Goal: Information Seeking & Learning: Check status

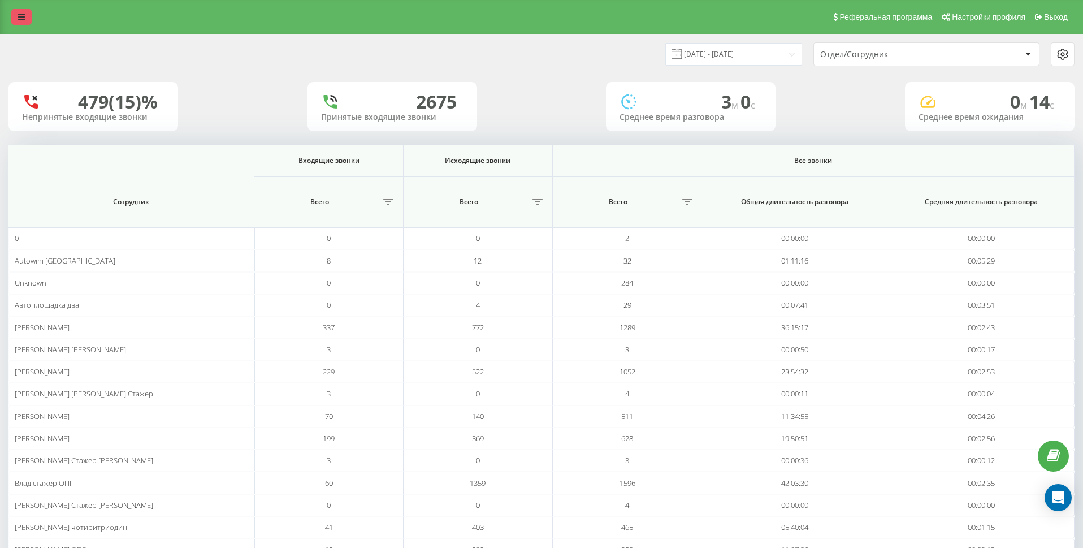
click at [22, 14] on icon at bounding box center [21, 17] width 7 height 8
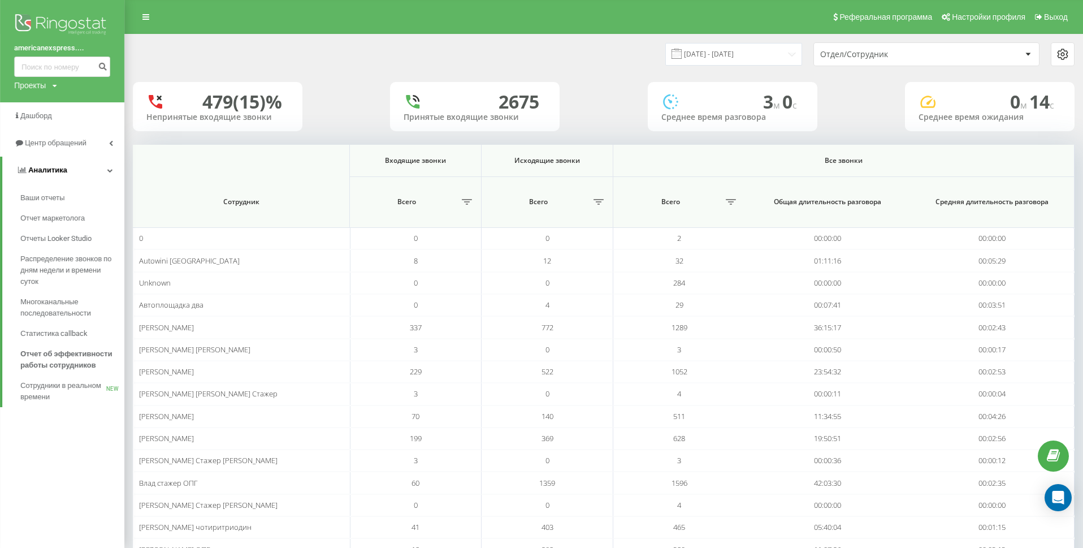
click at [73, 175] on link "Аналитика" at bounding box center [63, 170] width 122 height 27
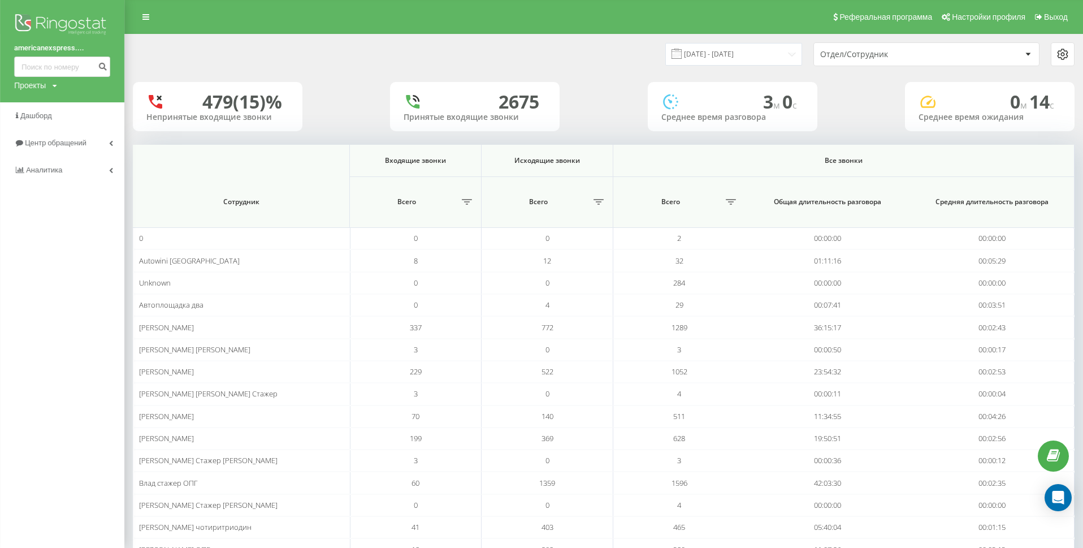
click at [63, 23] on img at bounding box center [62, 25] width 96 height 28
click at [73, 21] on img at bounding box center [62, 25] width 96 height 28
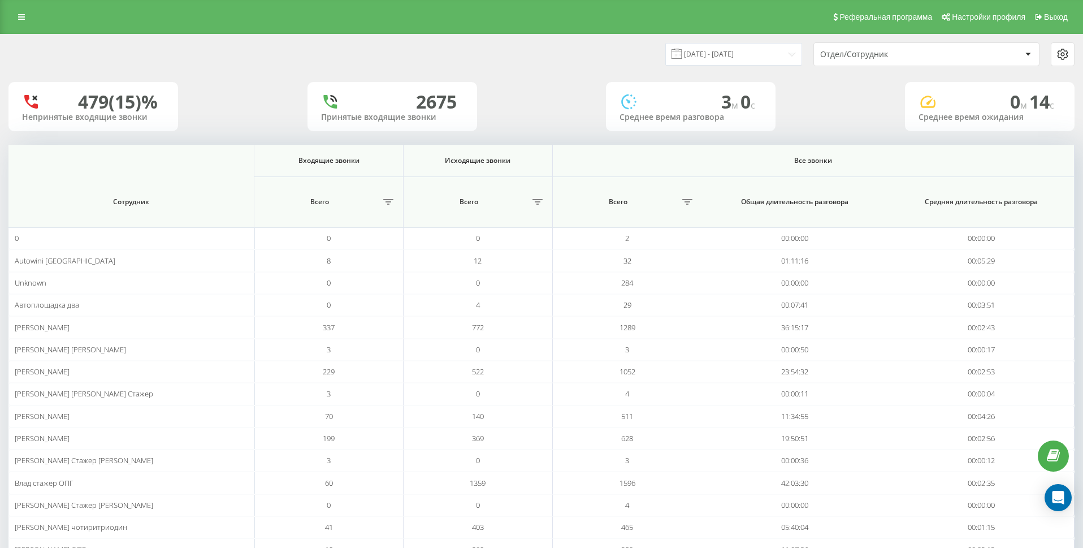
click at [1026, 54] on icon at bounding box center [1028, 54] width 6 height 3
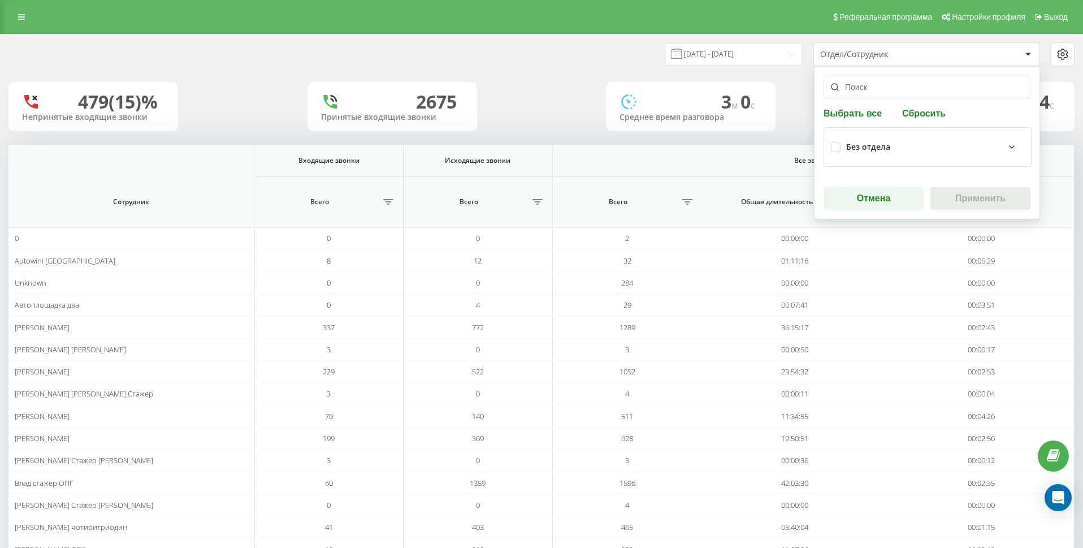
click at [888, 88] on input "text" at bounding box center [927, 87] width 207 height 23
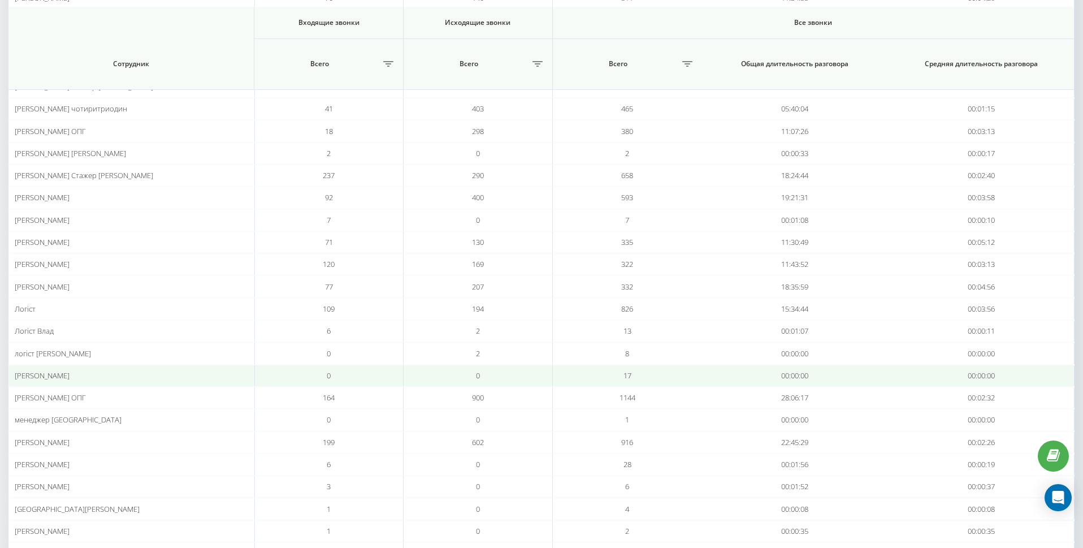
scroll to position [428, 0]
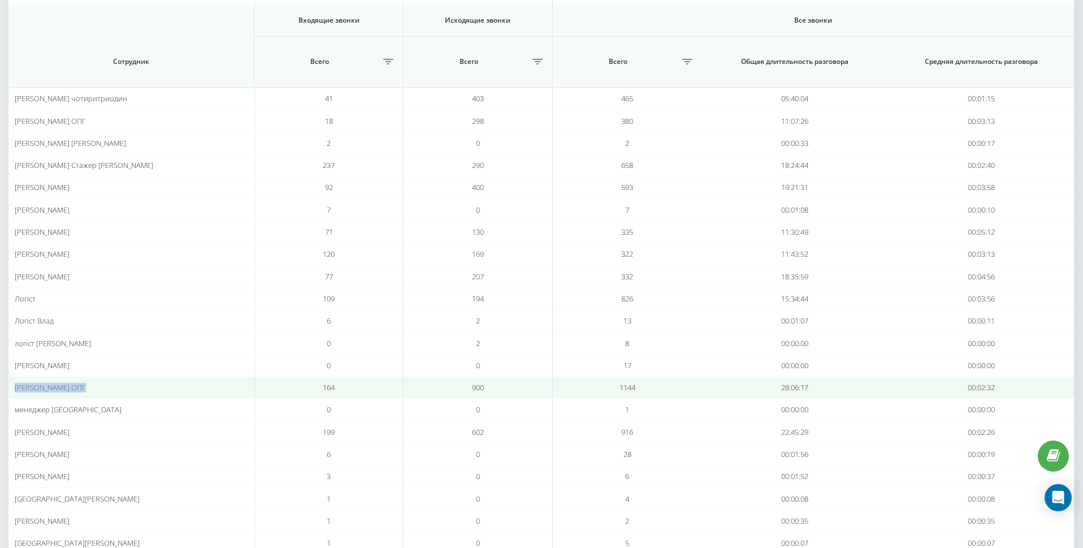
drag, startPoint x: 15, startPoint y: 386, endPoint x: 84, endPoint y: 385, distance: 69.0
click at [84, 385] on span "[PERSON_NAME] ОПГ" at bounding box center [50, 387] width 71 height 10
copy span "[PERSON_NAME] ОПГ"
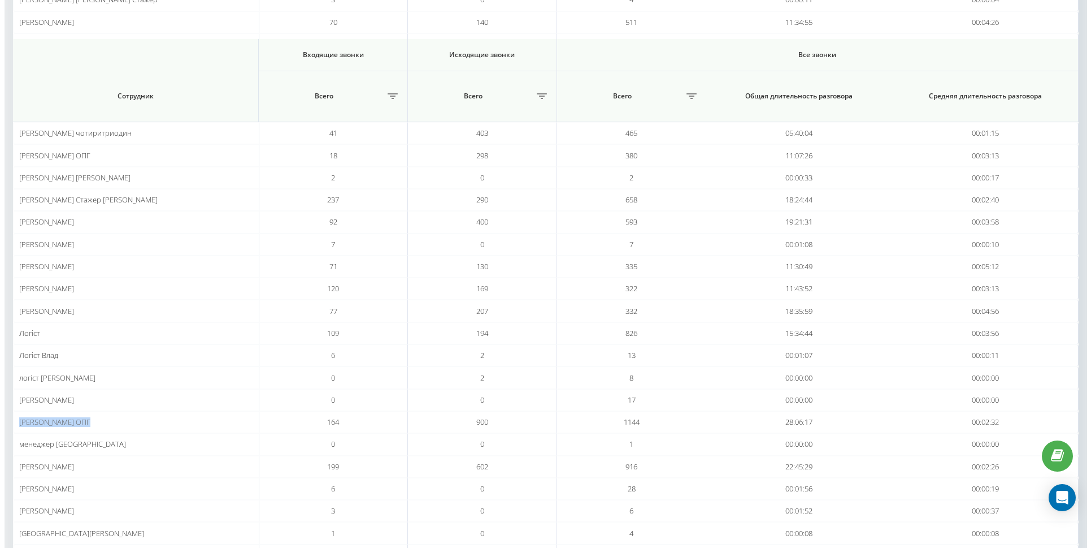
scroll to position [0, 0]
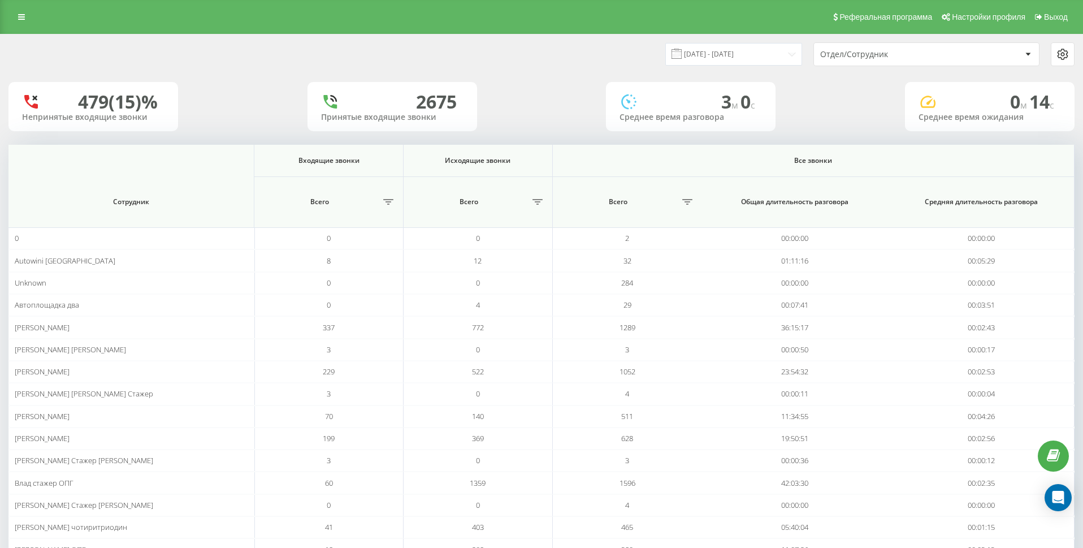
click at [907, 53] on div "Отдел/Сотрудник" at bounding box center [887, 55] width 135 height 10
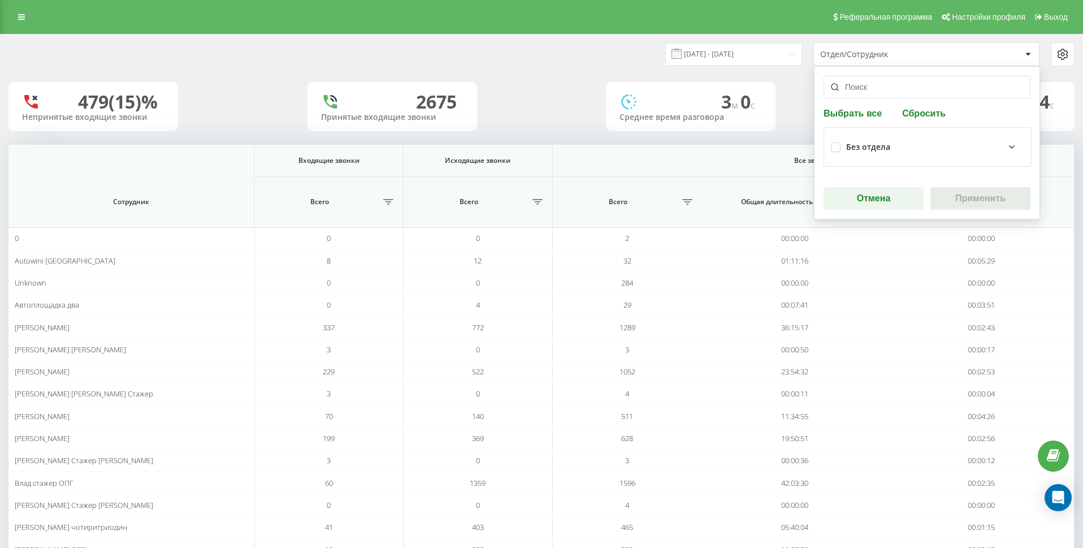
click at [885, 92] on input "text" at bounding box center [927, 87] width 207 height 23
paste input "Максим Стажер ОПГ"
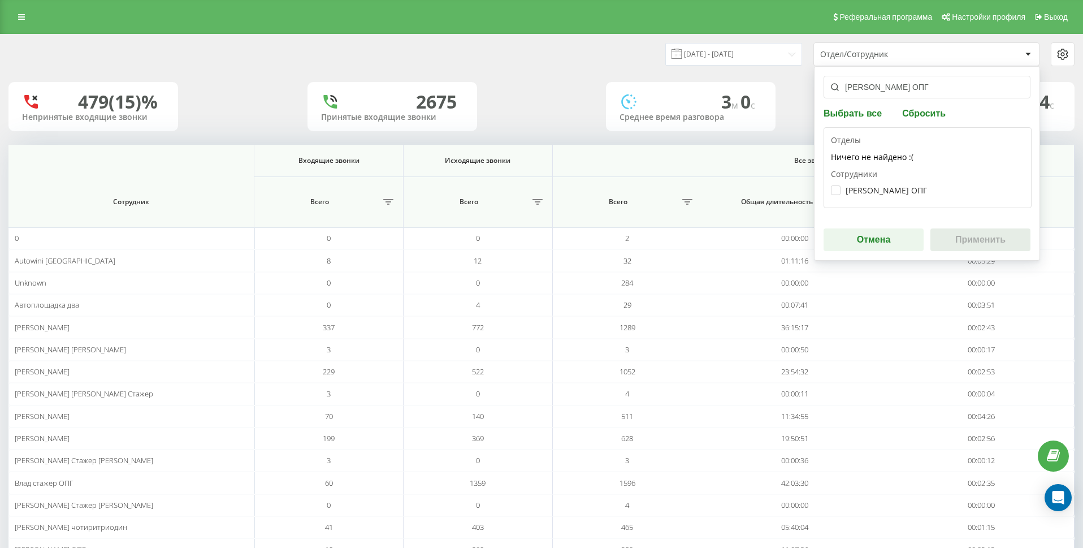
type input "Максим Стажер ОПГ"
drag, startPoint x: 839, startPoint y: 192, endPoint x: 869, endPoint y: 201, distance: 31.5
click at [839, 191] on label "Максим Стажер ОПГ" at bounding box center [879, 190] width 96 height 10
checkbox input "true"
click at [989, 240] on button "Применить" at bounding box center [980, 239] width 100 height 23
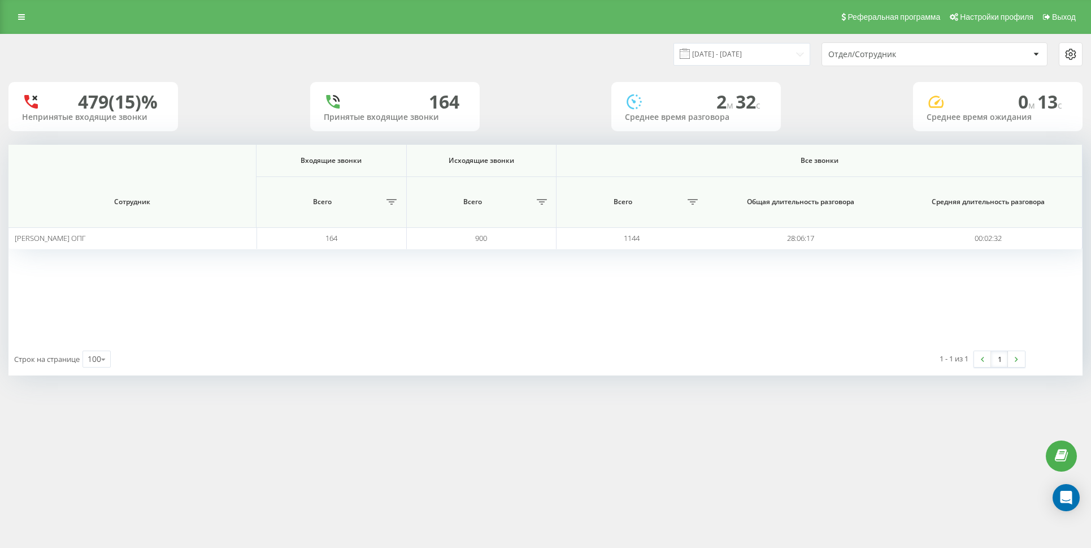
click at [1036, 56] on div at bounding box center [1036, 54] width 13 height 14
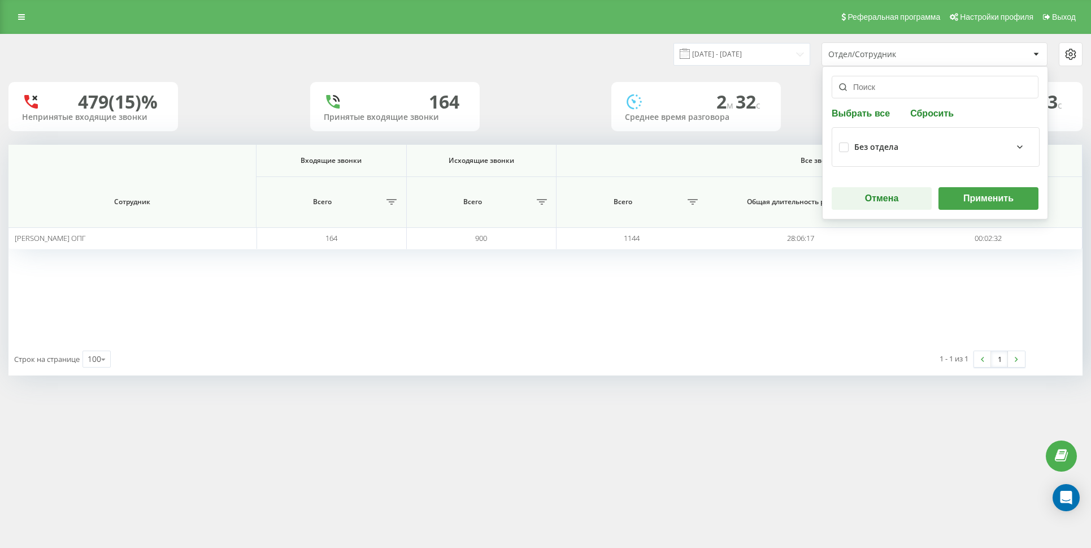
click at [596, 59] on div "15.07.2025 - 15.08.2025 Отдел/Сотрудник Выбрать все Сбросить Без отдела Отмена …" at bounding box center [815, 54] width 538 height 24
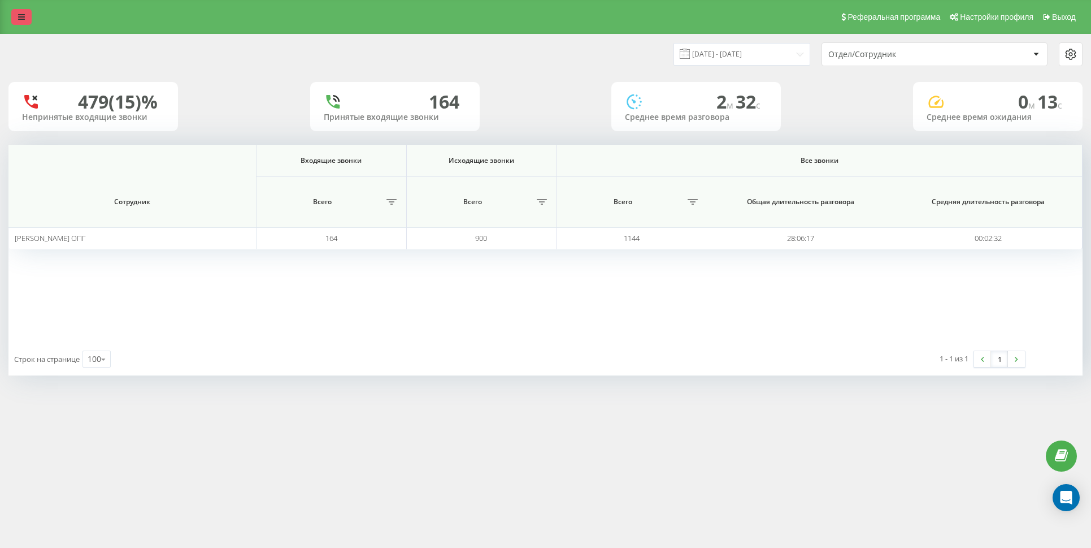
click at [20, 17] on icon at bounding box center [21, 17] width 7 height 8
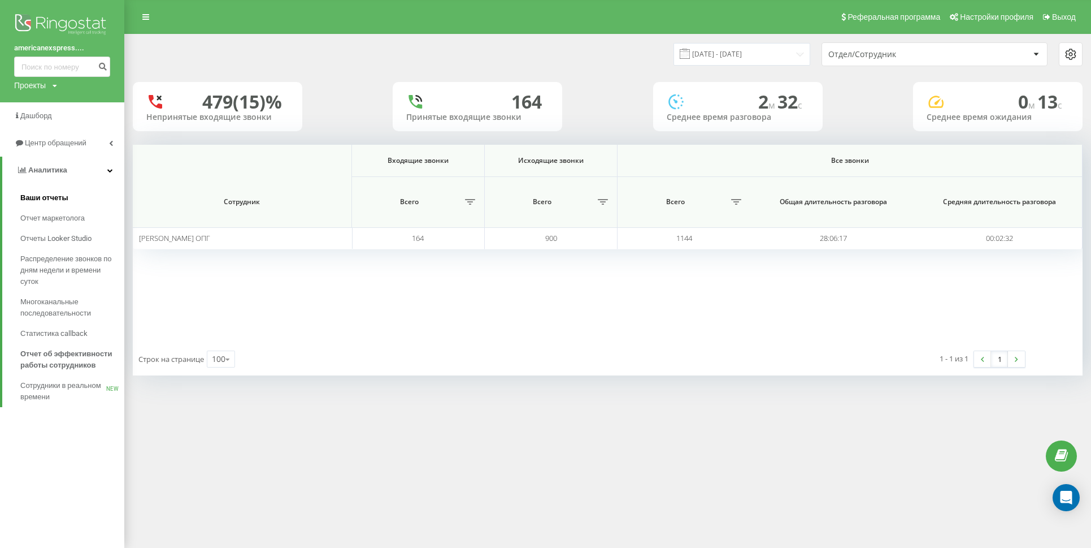
click at [54, 197] on span "Ваши отчеты" at bounding box center [44, 197] width 48 height 11
click at [53, 198] on span "Ваши отчеты" at bounding box center [44, 197] width 48 height 11
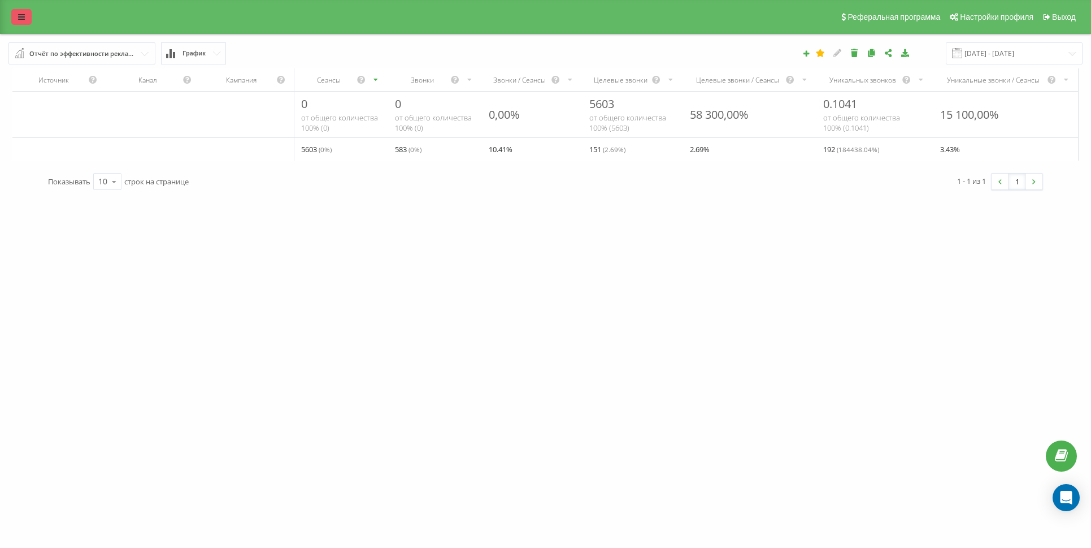
click at [21, 14] on icon at bounding box center [21, 17] width 7 height 8
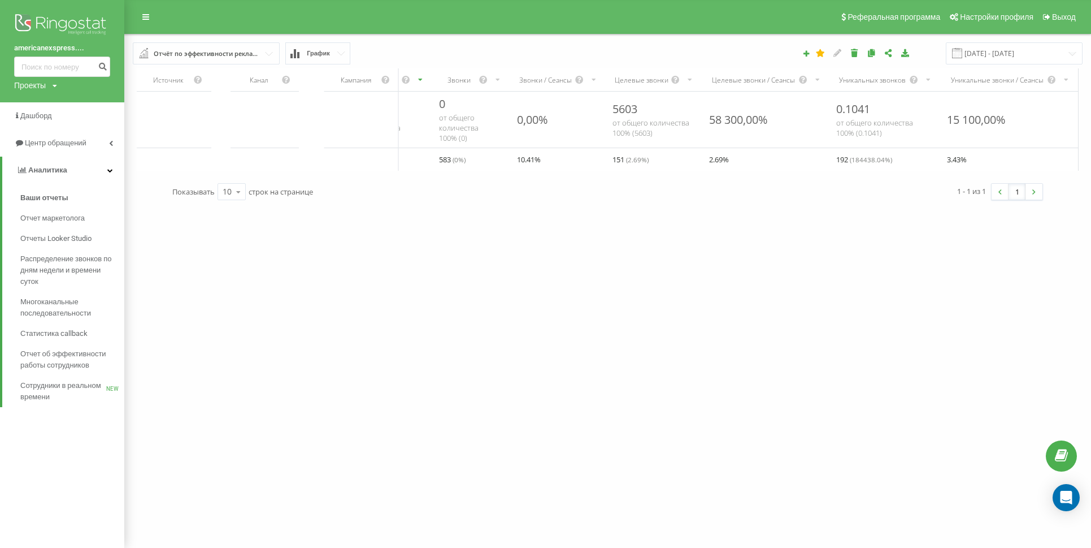
click at [46, 86] on div "Проекты" at bounding box center [30, 85] width 32 height 11
click at [65, 102] on link "[DOMAIN_NAME]" at bounding box center [51, 102] width 55 height 9
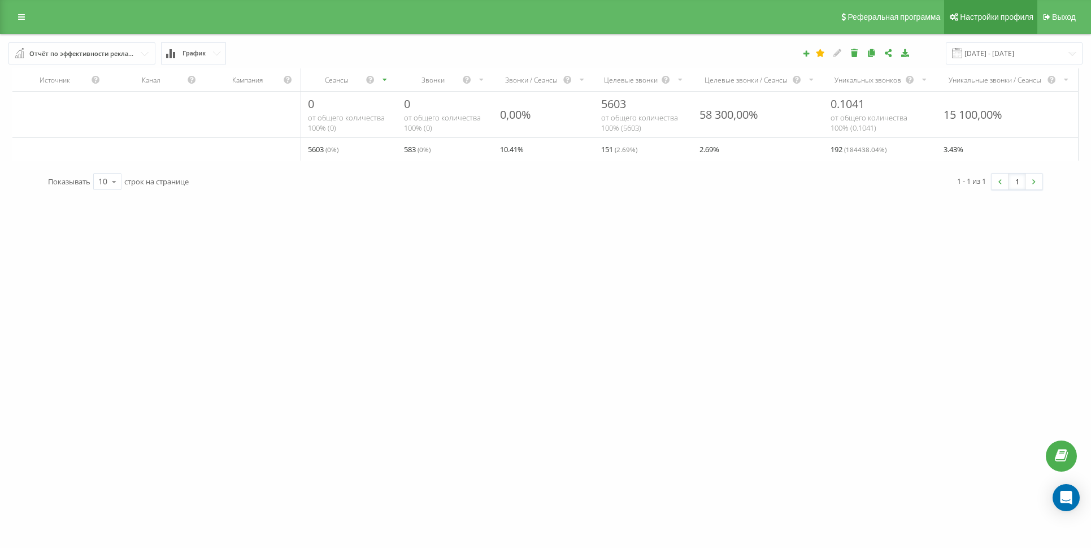
click at [995, 20] on span "Настройки профиля" at bounding box center [996, 16] width 73 height 9
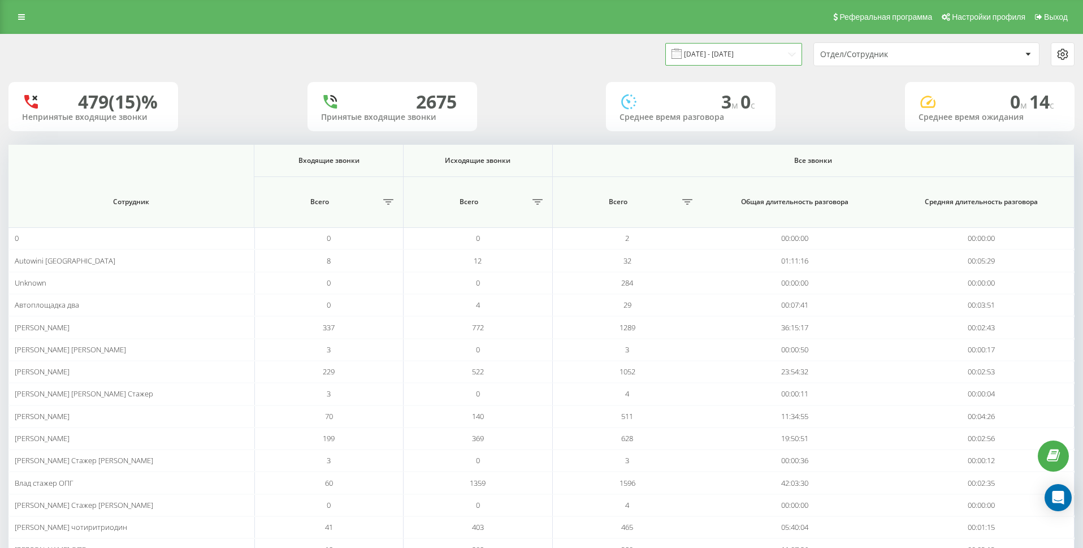
click at [786, 55] on input "[DATE] - [DATE]" at bounding box center [733, 54] width 137 height 22
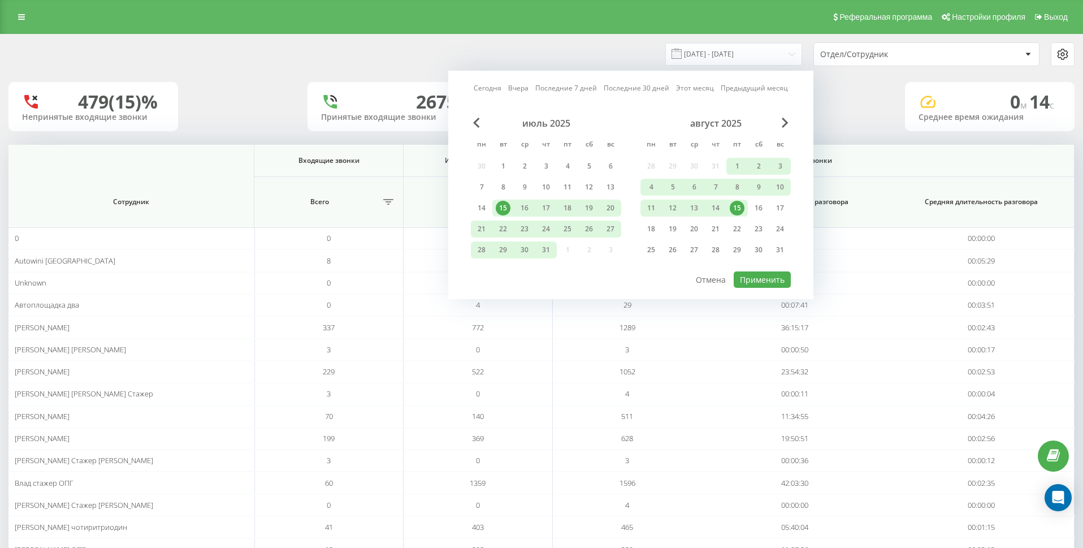
click at [737, 207] on div "15" at bounding box center [737, 208] width 15 height 15
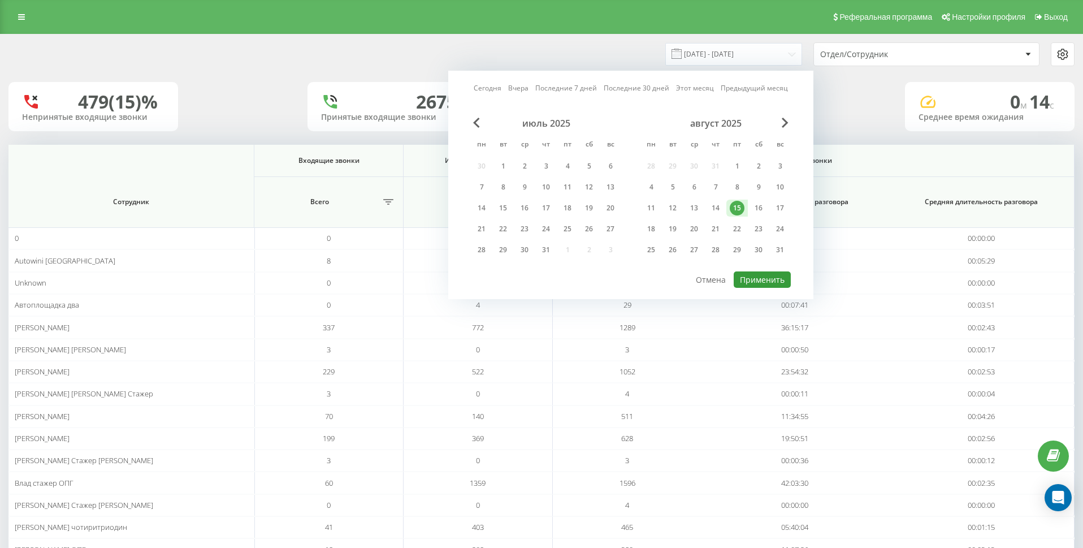
click at [762, 280] on button "Применить" at bounding box center [762, 279] width 57 height 16
type input "15.08.2025 - 15.08.2025"
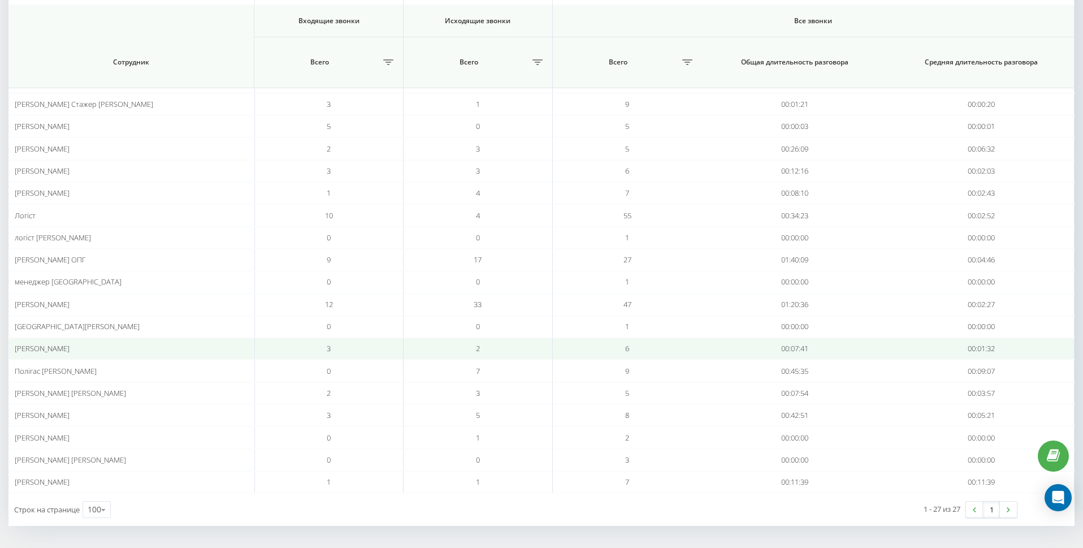
scroll to position [335, 0]
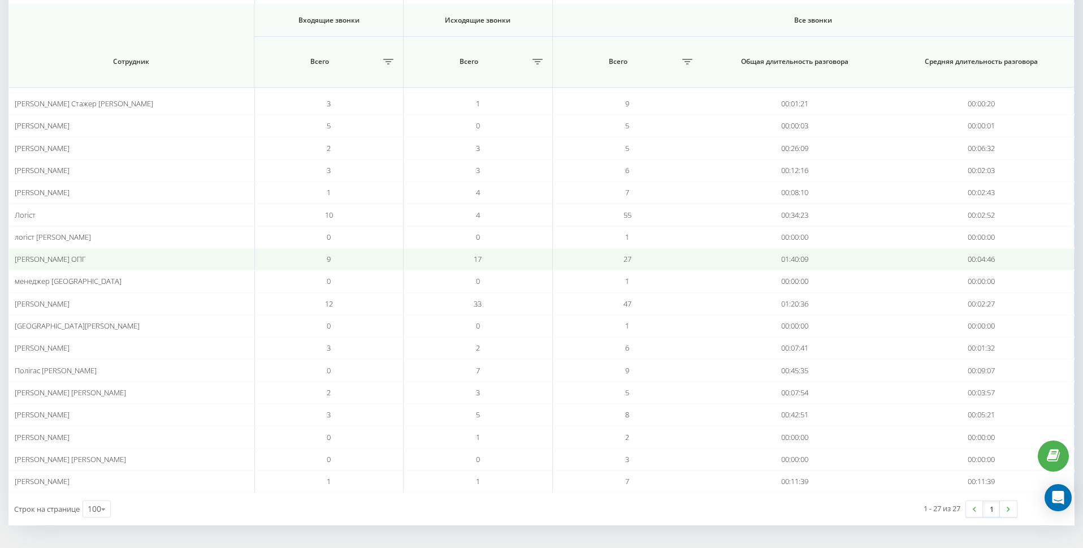
click at [62, 262] on span "Максим Стажер ОПГ" at bounding box center [50, 259] width 71 height 10
click at [99, 259] on div "[PERSON_NAME] ОПГ" at bounding box center [132, 259] width 234 height 10
click at [97, 260] on div "[PERSON_NAME] ОПГ" at bounding box center [132, 259] width 234 height 10
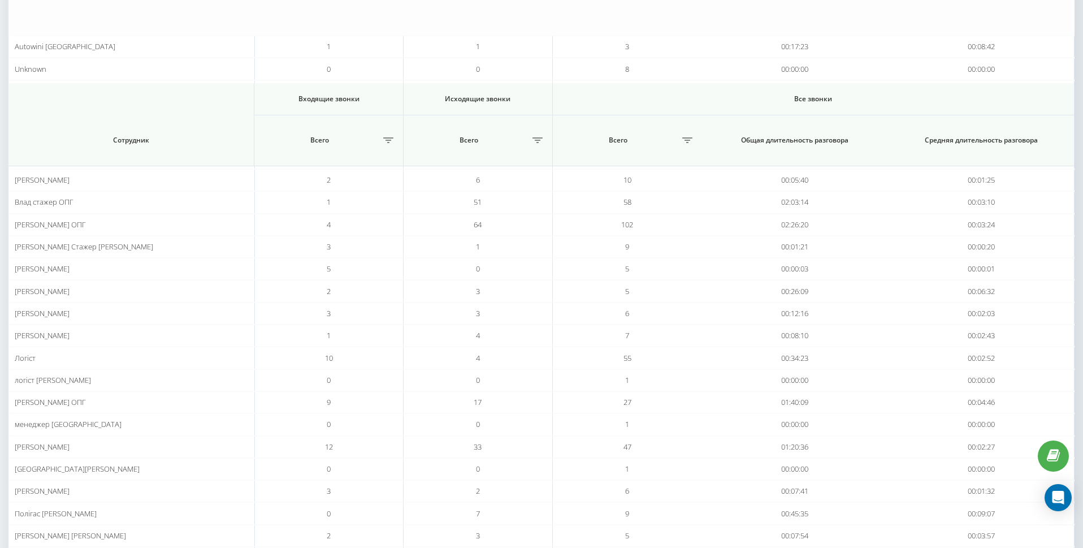
scroll to position [0, 0]
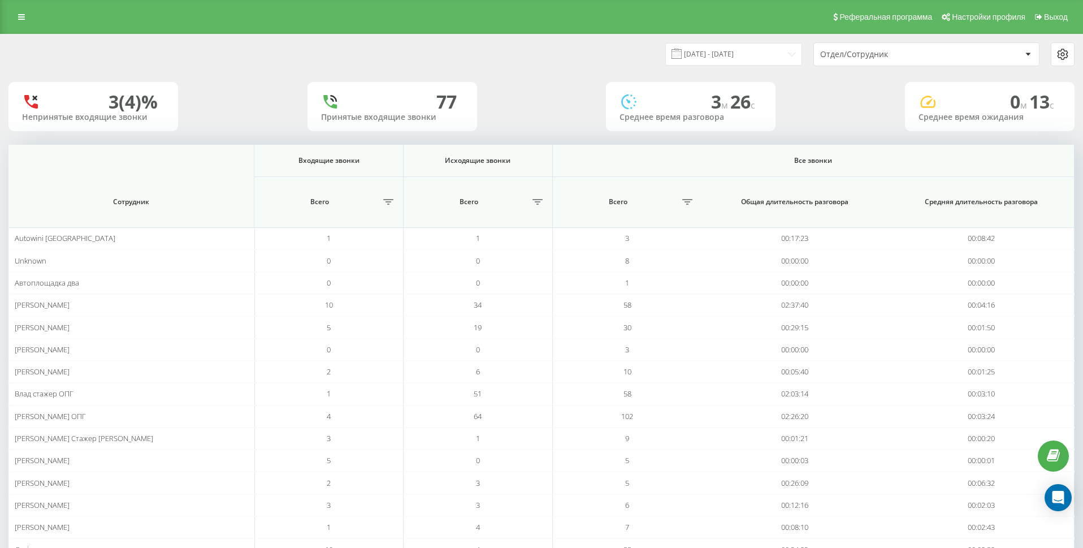
click at [1064, 55] on icon at bounding box center [1063, 54] width 14 height 14
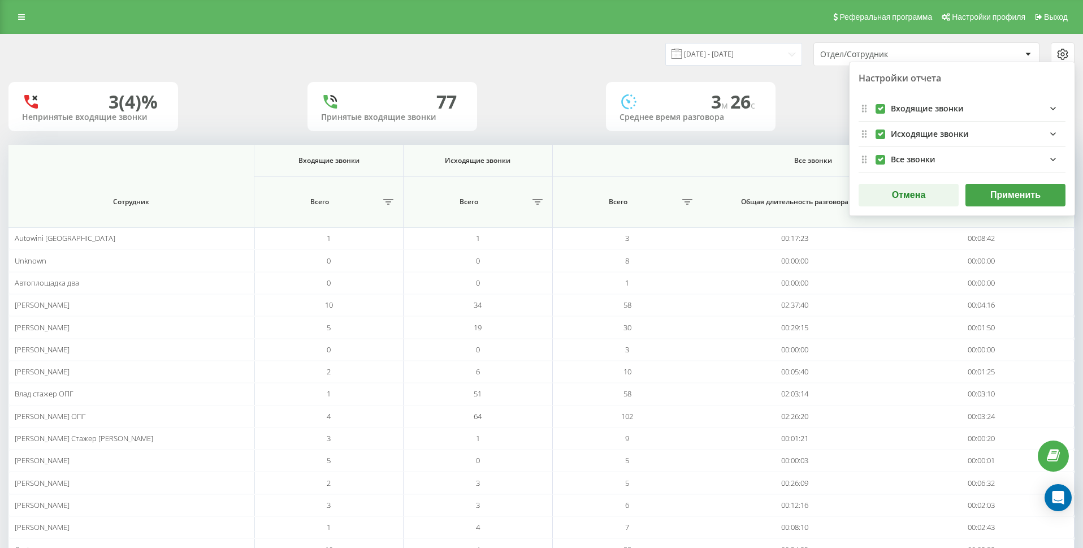
click at [826, 101] on div "3 (4)% Непринятые входящие звонки 77 Принятые входящие звонки 3 м 26 c Среднее …" at bounding box center [541, 106] width 1066 height 49
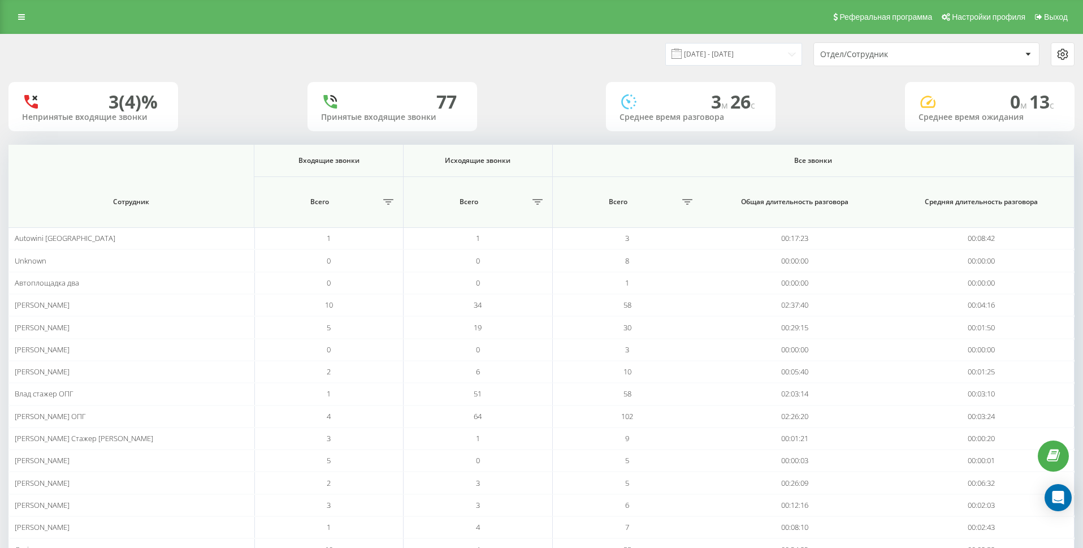
click at [1025, 55] on icon at bounding box center [1028, 54] width 6 height 3
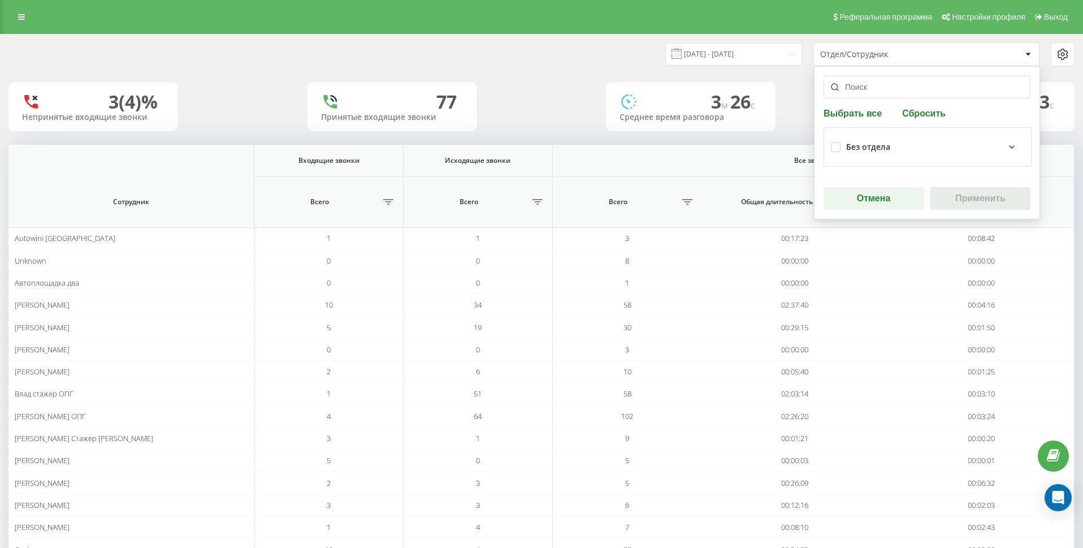
click at [558, 70] on div "15.08.2025 - 15.08.2025 Отдел/Сотрудник Выбрать все Сбросить Без отдела Отмена …" at bounding box center [542, 54] width 1082 height 40
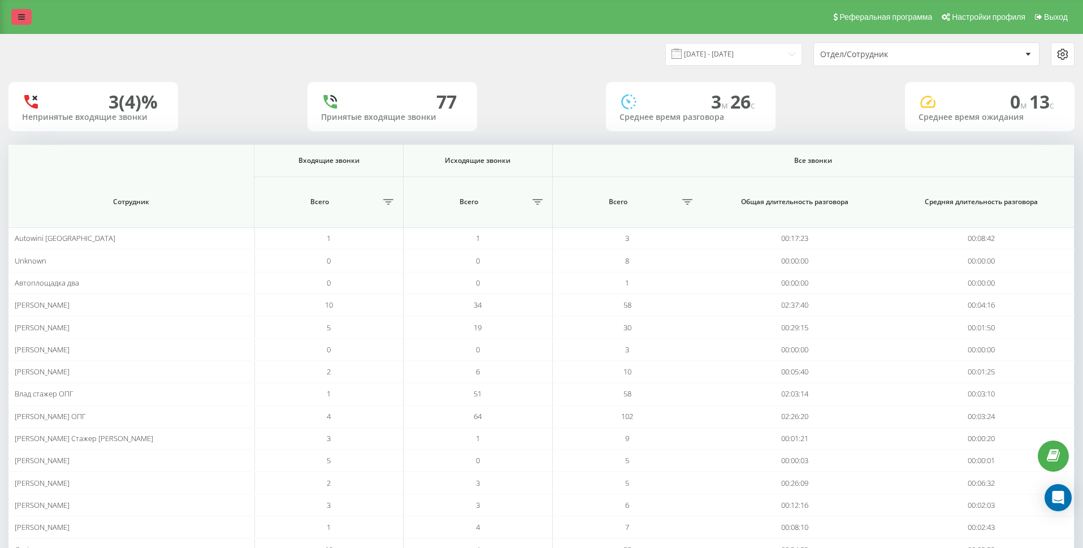
click at [14, 21] on link at bounding box center [21, 17] width 20 height 16
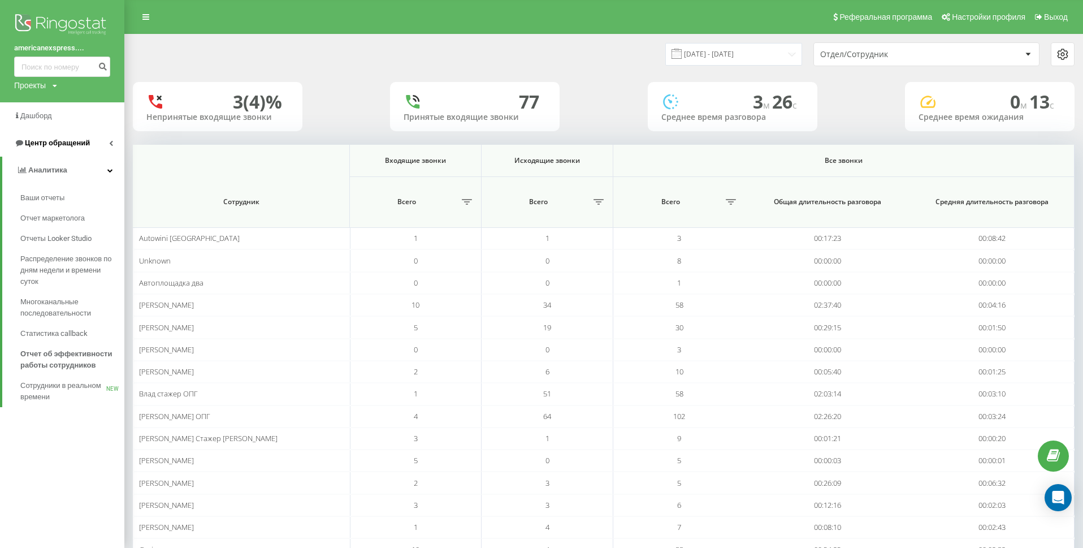
click at [72, 144] on span "Центр обращений" at bounding box center [57, 142] width 65 height 8
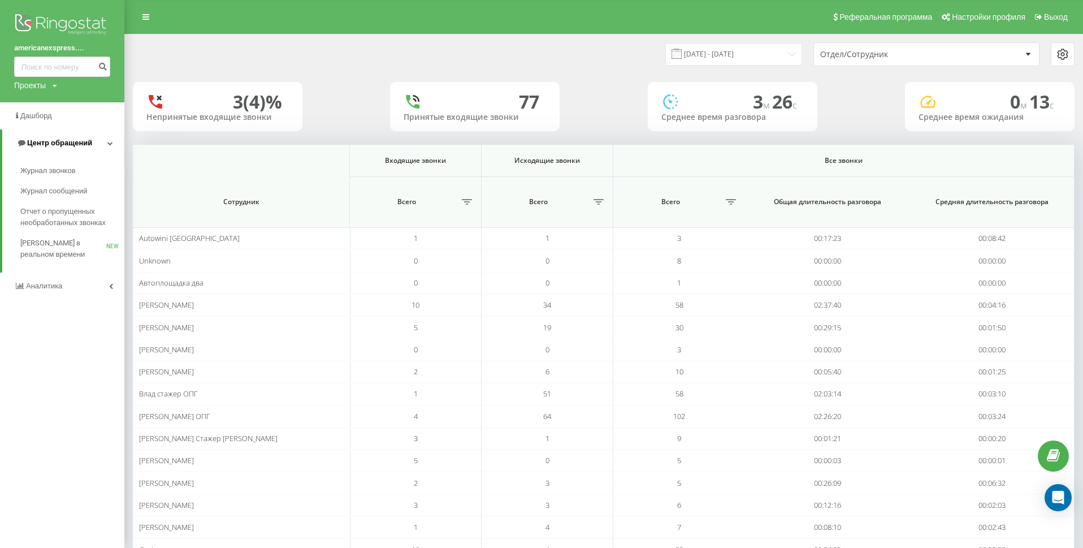
click at [105, 140] on link "Центр обращений" at bounding box center [63, 142] width 122 height 27
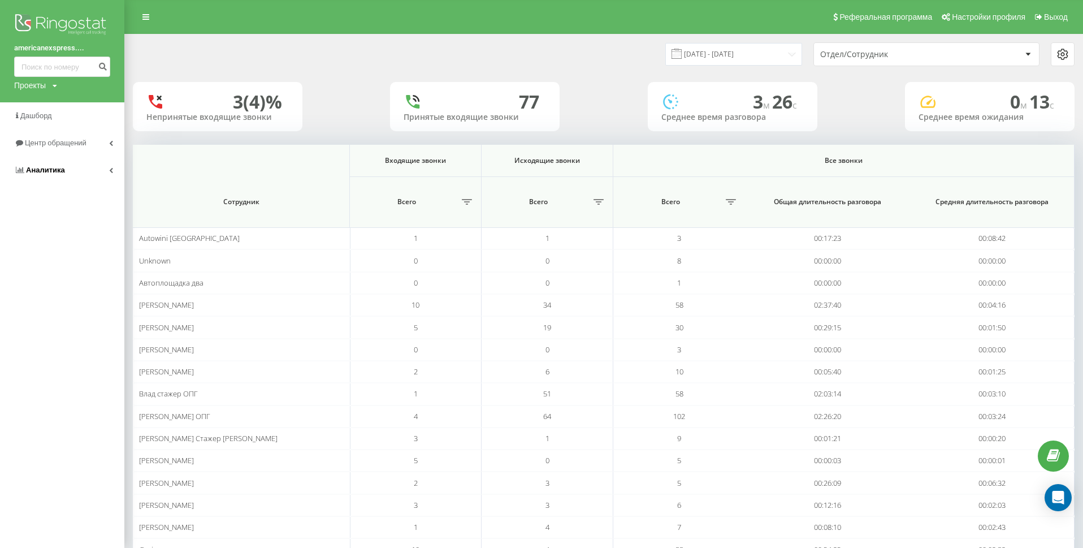
click at [109, 170] on icon at bounding box center [111, 170] width 4 height 6
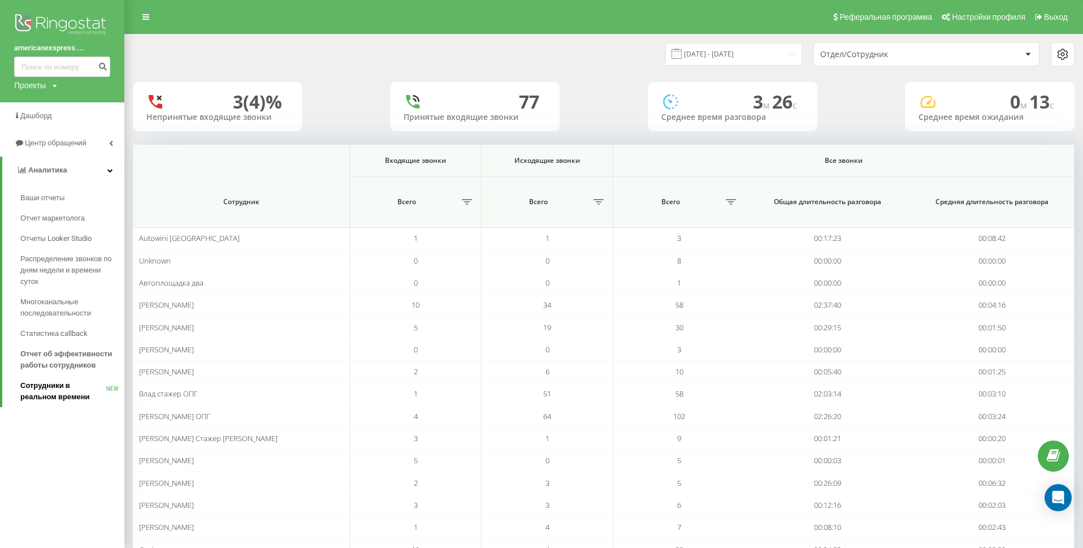
click at [54, 385] on span "Сотрудники в реальном времени" at bounding box center [63, 391] width 86 height 23
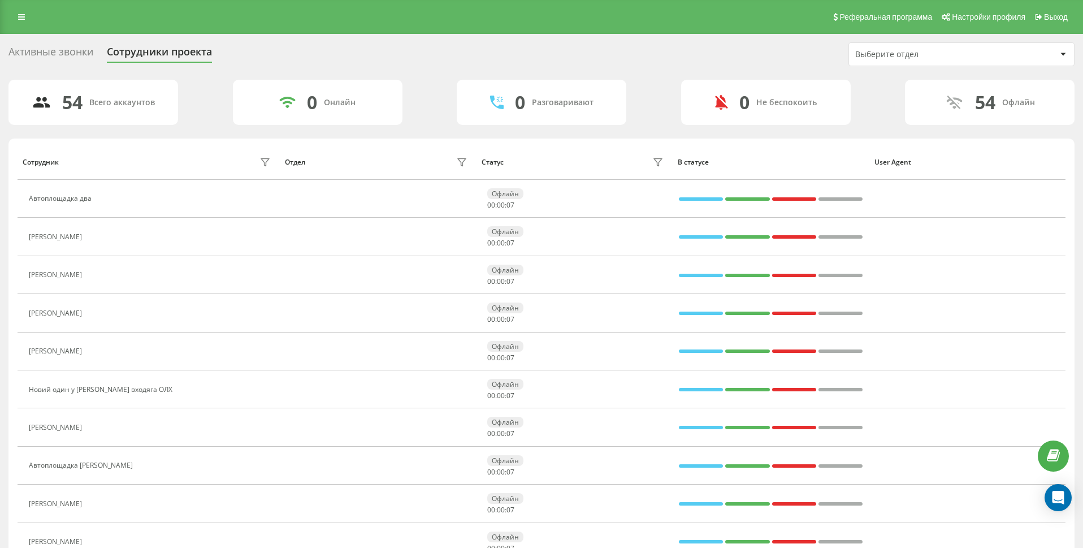
click at [79, 50] on div "Активные звонки" at bounding box center [50, 55] width 85 height 18
click at [23, 21] on link at bounding box center [21, 17] width 20 height 16
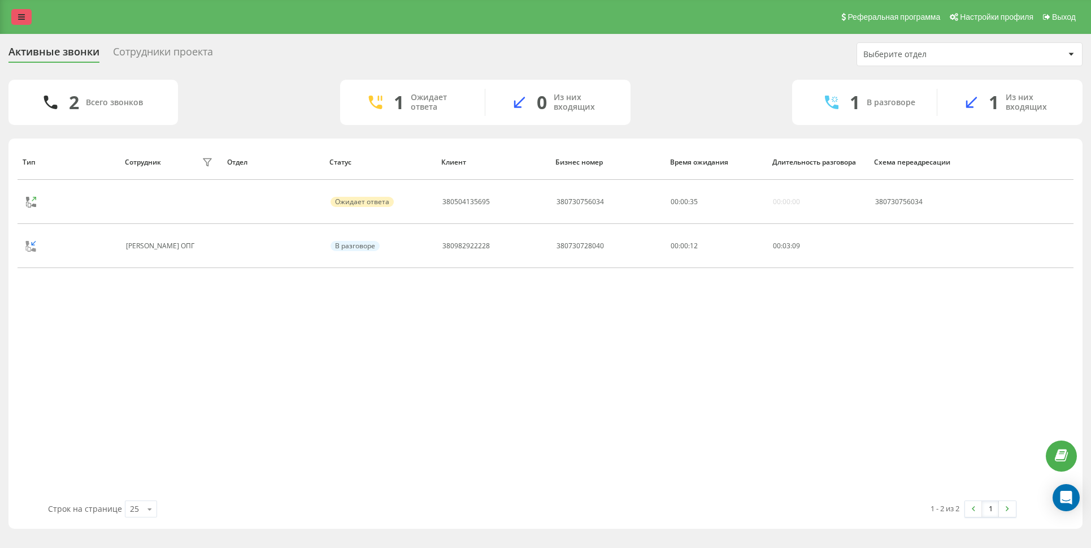
click at [22, 20] on icon at bounding box center [21, 17] width 7 height 8
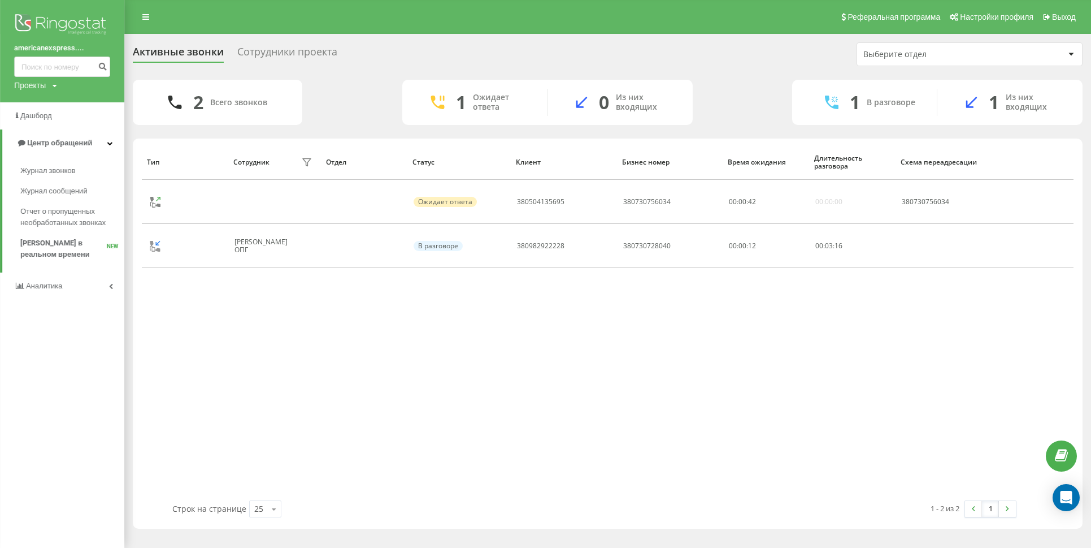
click at [60, 47] on link "americanexspress...." at bounding box center [62, 47] width 96 height 11
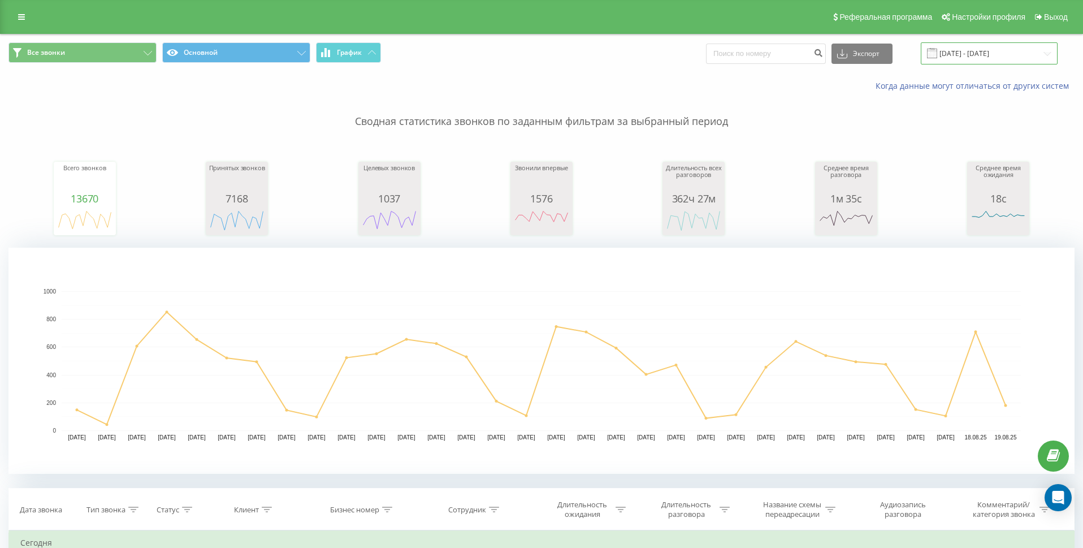
click at [1042, 55] on input "19.07.2025 - 19.08.2025" at bounding box center [989, 53] width 137 height 22
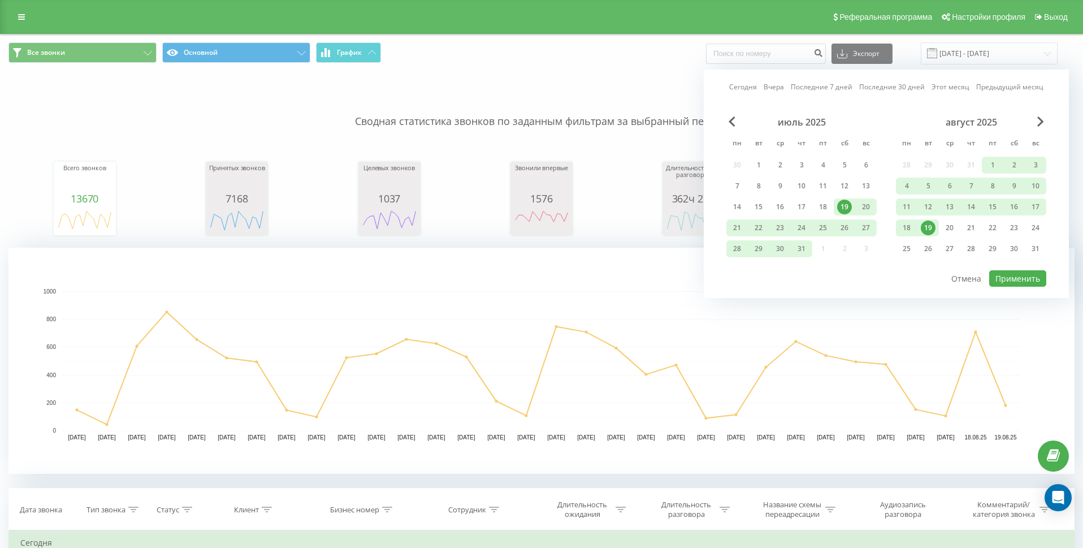
click at [929, 227] on div "19" at bounding box center [928, 227] width 15 height 15
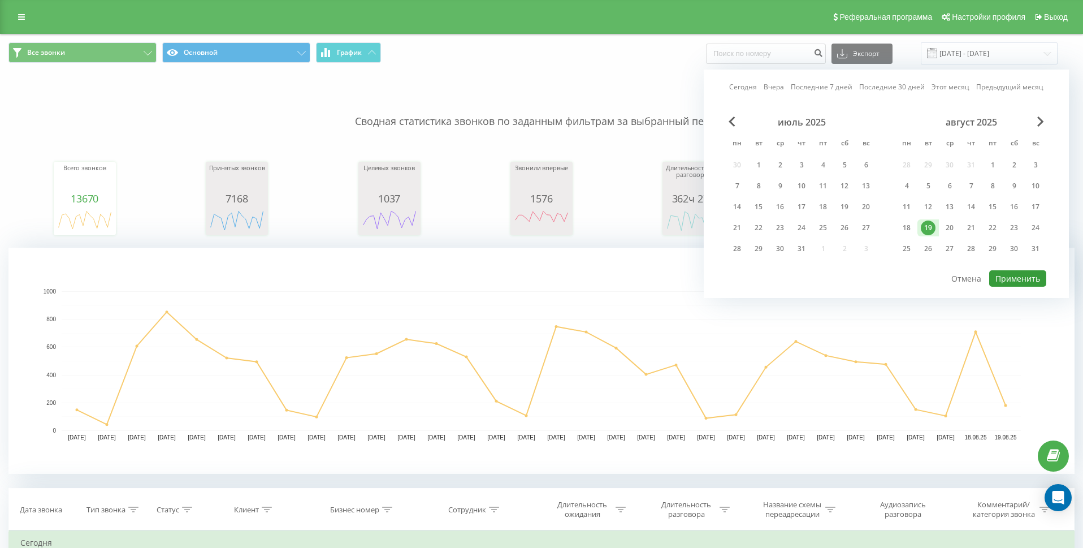
click at [1026, 281] on button "Применить" at bounding box center [1017, 278] width 57 height 16
type input "19.08.2025 - 19.08.2025"
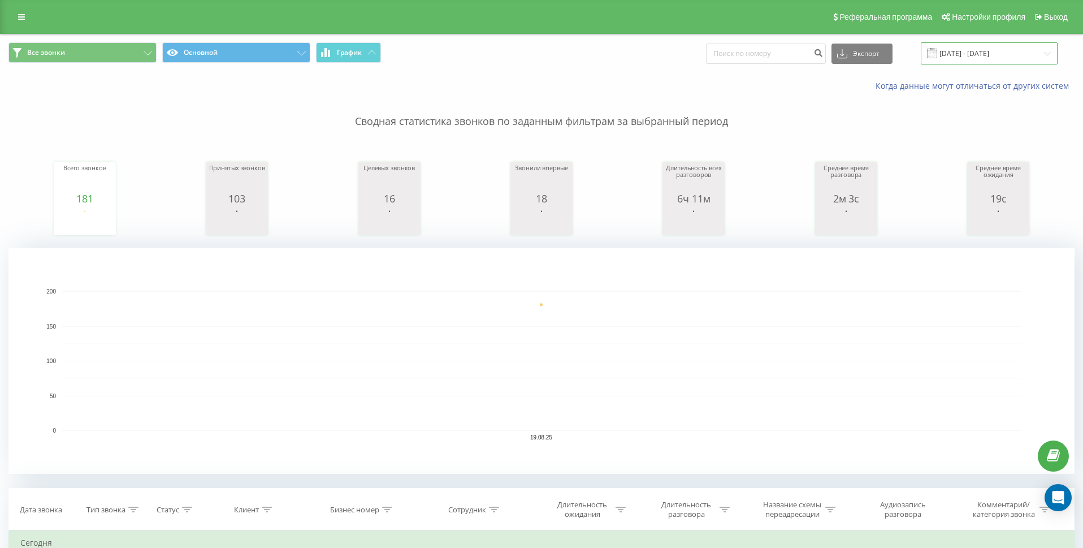
click at [1042, 55] on input "[DATE] - [DATE]" at bounding box center [989, 53] width 137 height 22
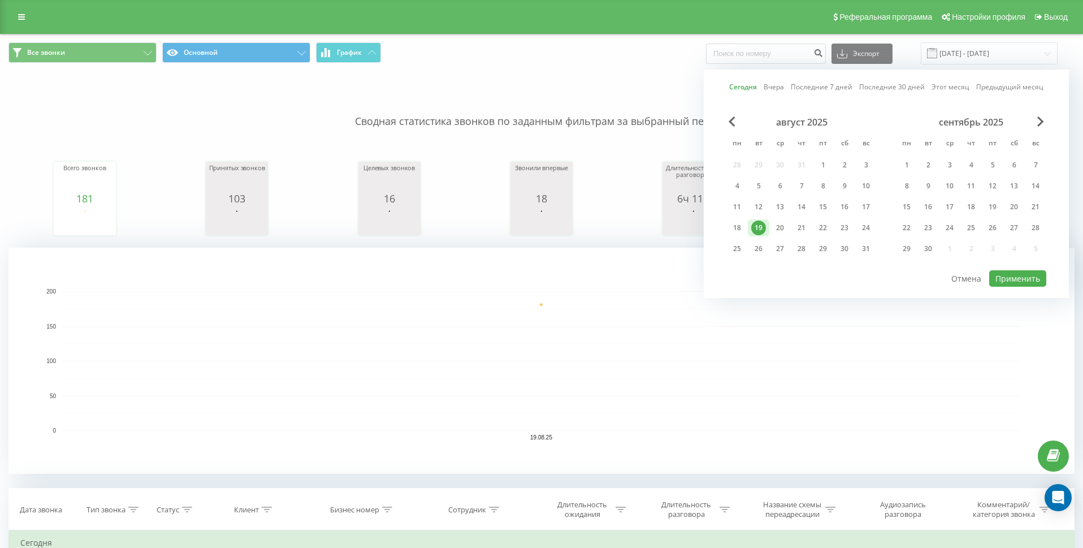
click at [626, 86] on div "Когда данные могут отличаться от других систем" at bounding box center [744, 85] width 676 height 11
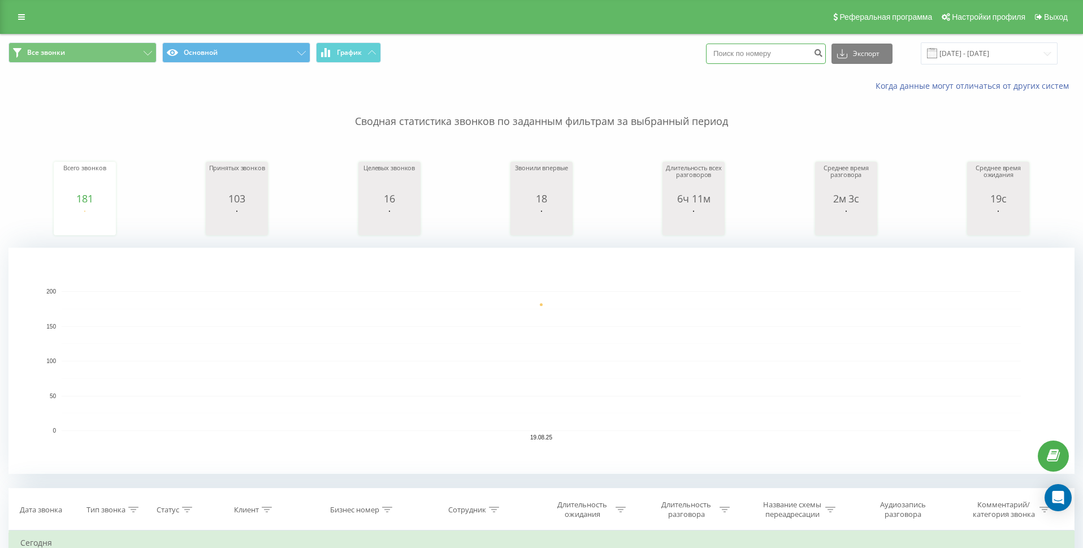
click at [766, 55] on input at bounding box center [766, 54] width 120 height 20
type input "0"
type input "380631441171"
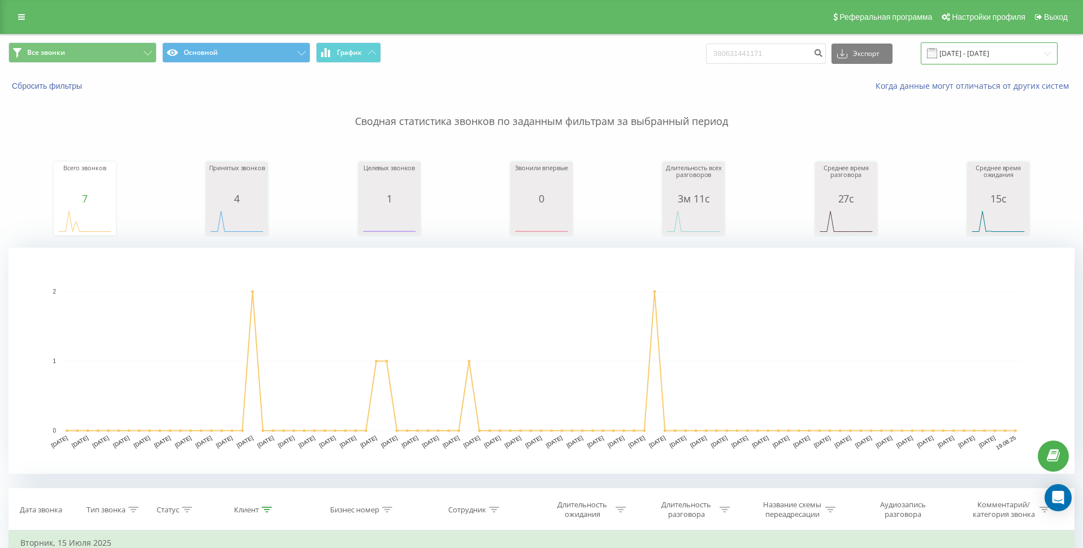
click at [1048, 55] on input "[DATE] - [DATE]" at bounding box center [989, 53] width 137 height 22
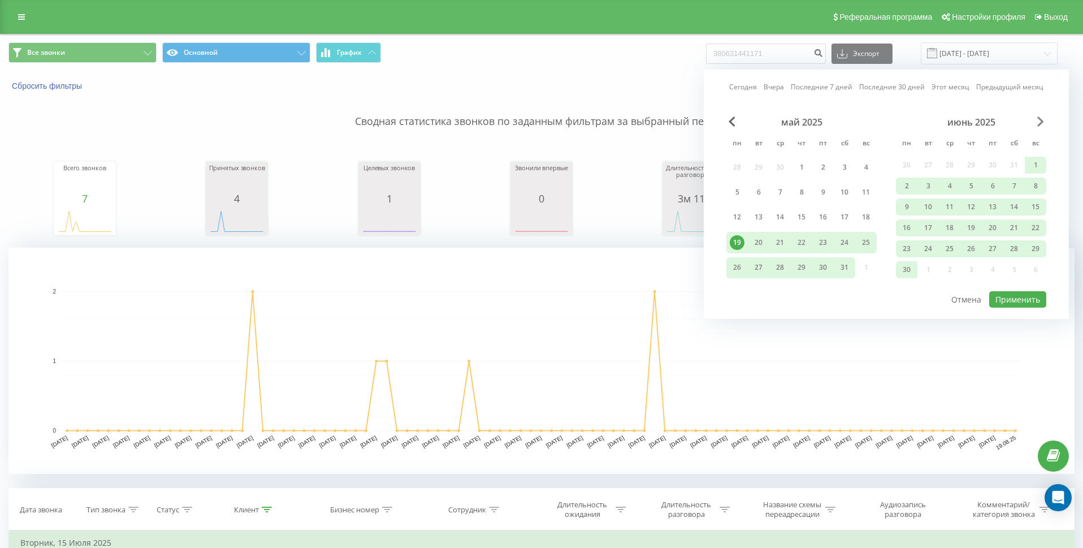
click at [1042, 123] on span "Next Month" at bounding box center [1040, 121] width 7 height 10
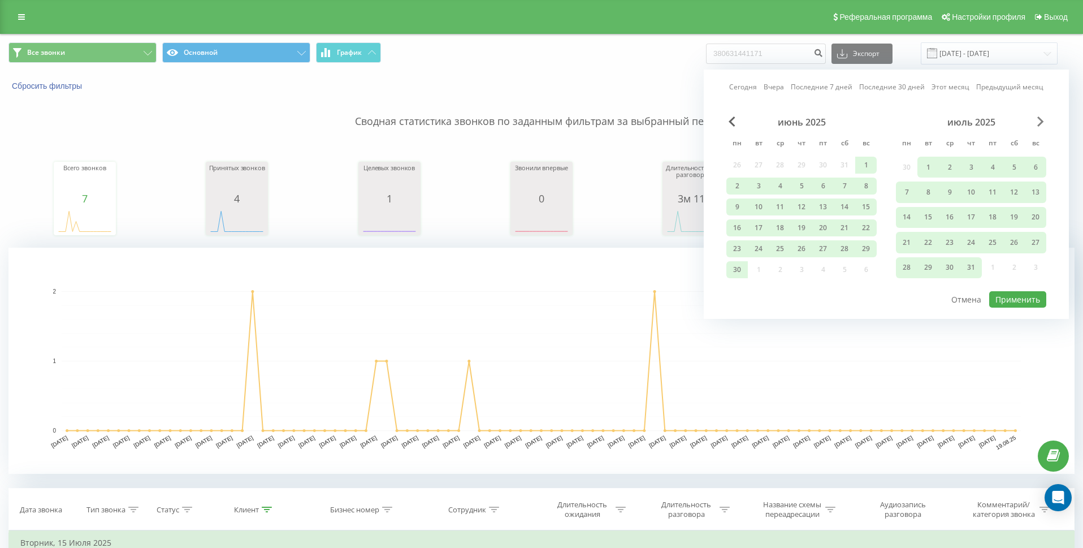
click at [1042, 123] on span "Next Month" at bounding box center [1040, 121] width 7 height 10
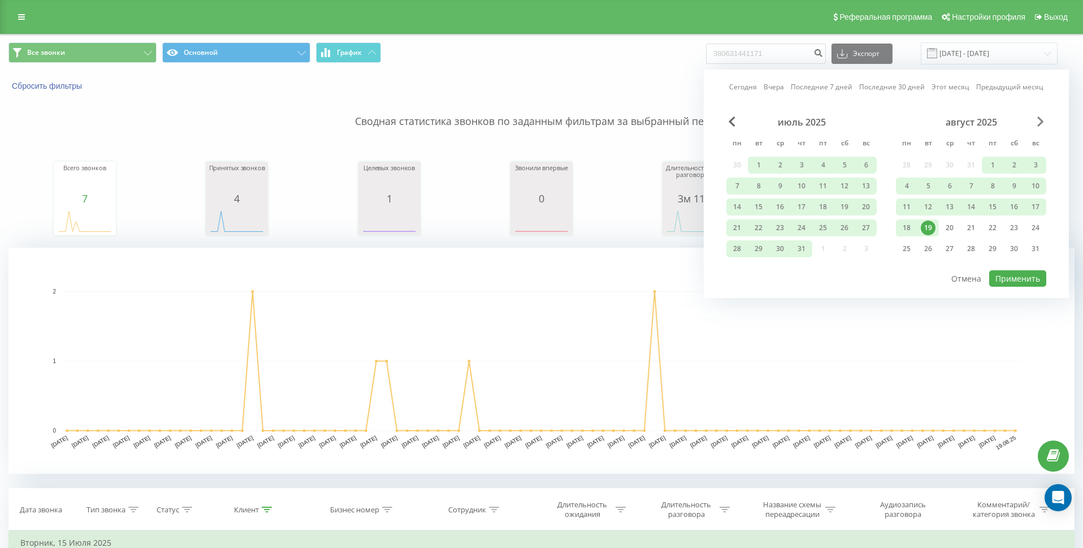
click at [1042, 123] on span "Next Month" at bounding box center [1040, 121] width 7 height 10
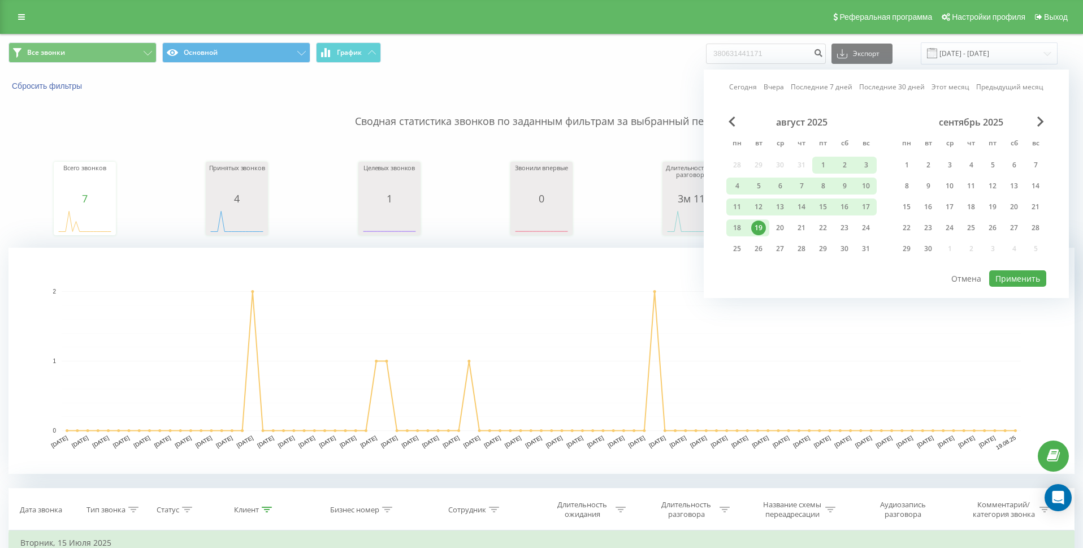
click at [738, 120] on div "август 2025" at bounding box center [801, 121] width 150 height 11
click at [763, 227] on div "19" at bounding box center [758, 227] width 15 height 15
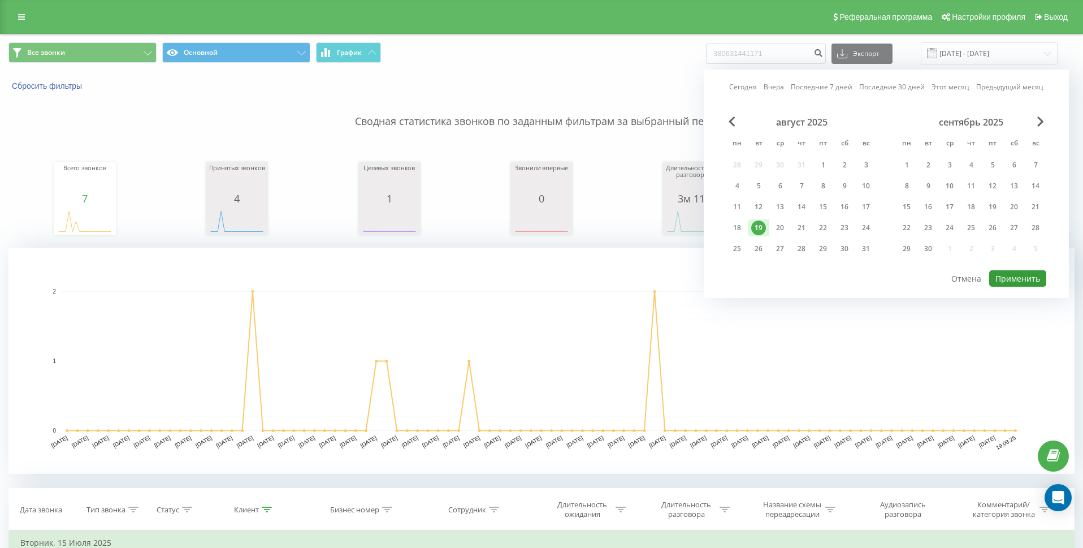
click at [1010, 280] on button "Применить" at bounding box center [1017, 278] width 57 height 16
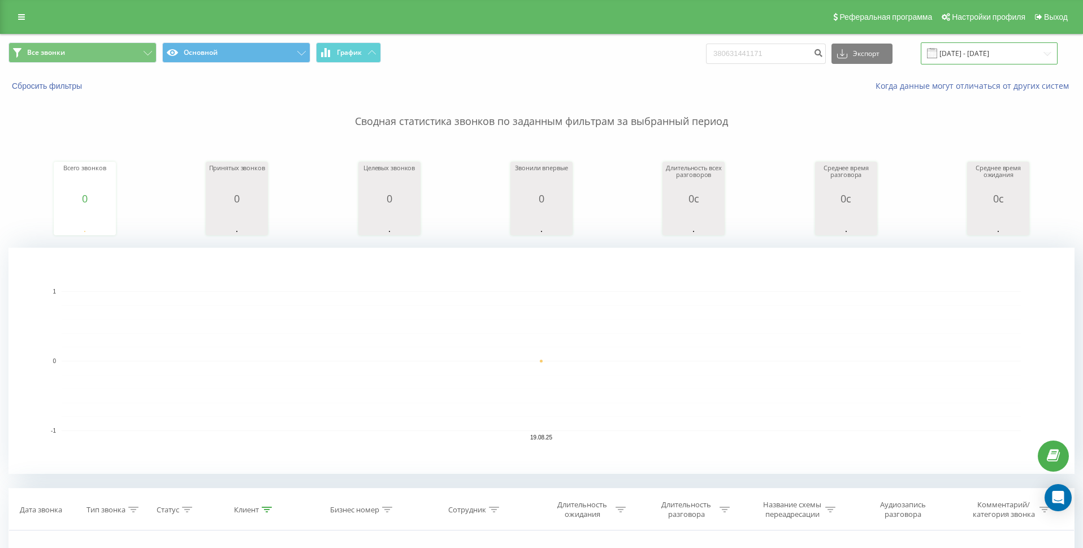
click at [1046, 51] on input "[DATE] - [DATE]" at bounding box center [989, 53] width 137 height 22
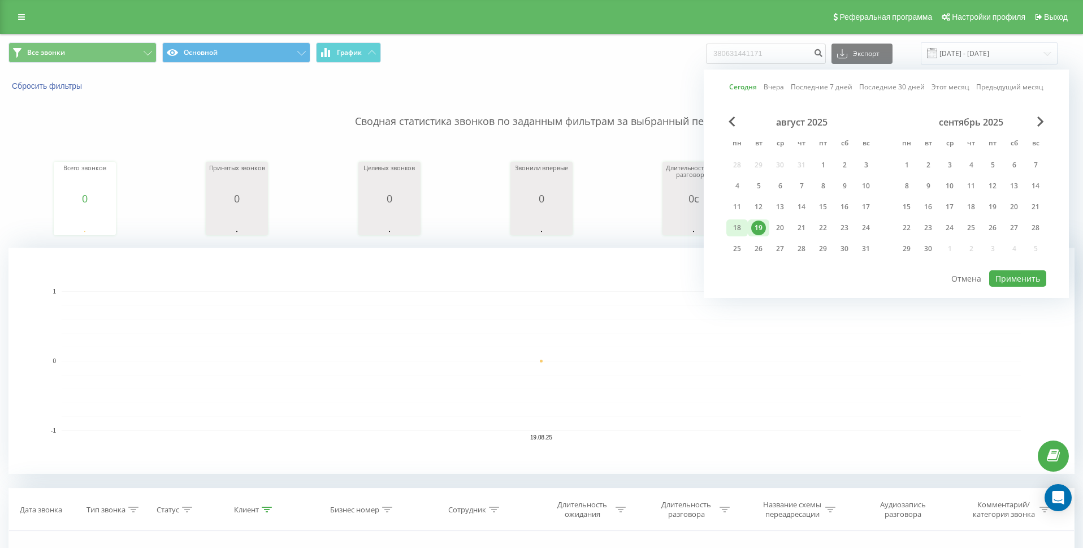
click at [742, 229] on div "18" at bounding box center [737, 227] width 15 height 15
click at [1019, 276] on button "Применить" at bounding box center [1017, 278] width 57 height 16
type input "[DATE] - [DATE]"
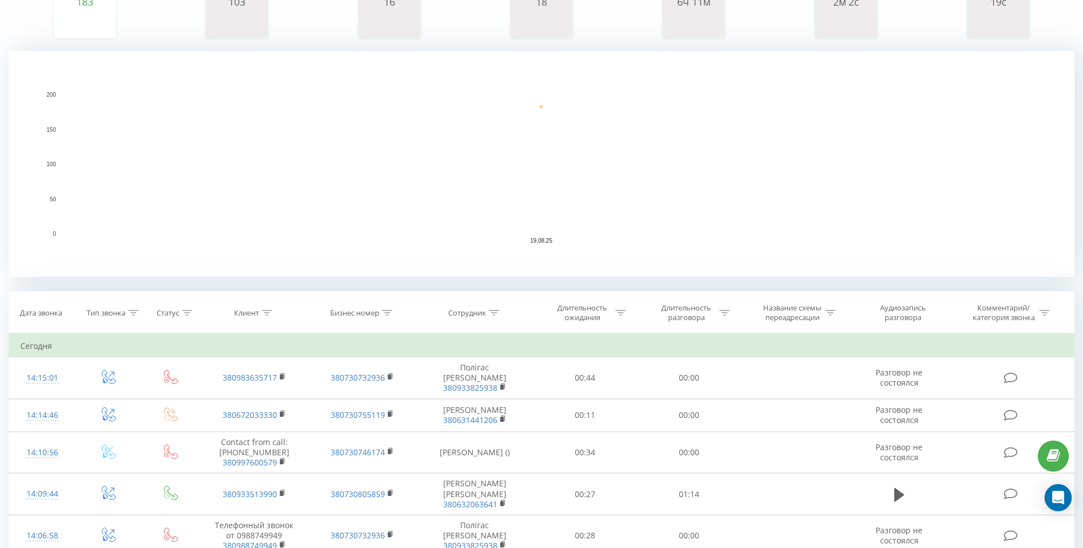
scroll to position [227, 0]
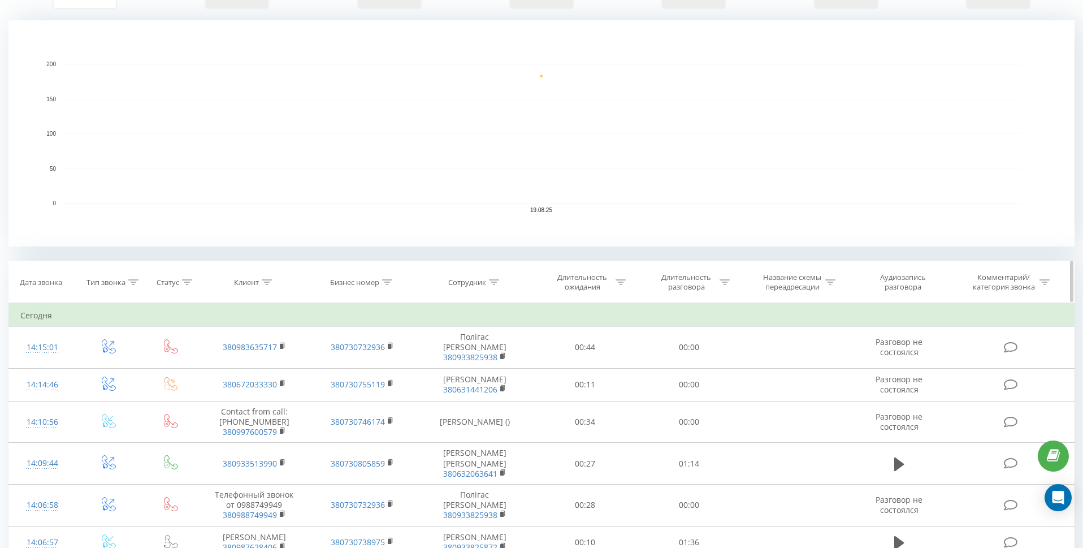
click at [493, 280] on icon at bounding box center [494, 282] width 10 height 6
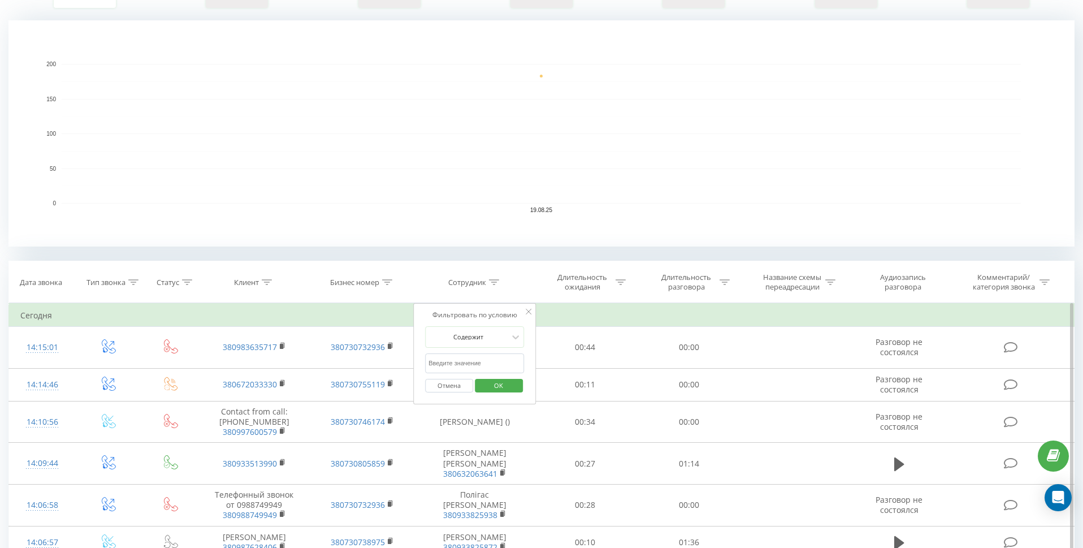
click at [486, 365] on input "text" at bounding box center [474, 363] width 99 height 20
type input "максим стажер"
click at [496, 384] on span "OK" at bounding box center [499, 385] width 32 height 18
